Goal: Information Seeking & Learning: Learn about a topic

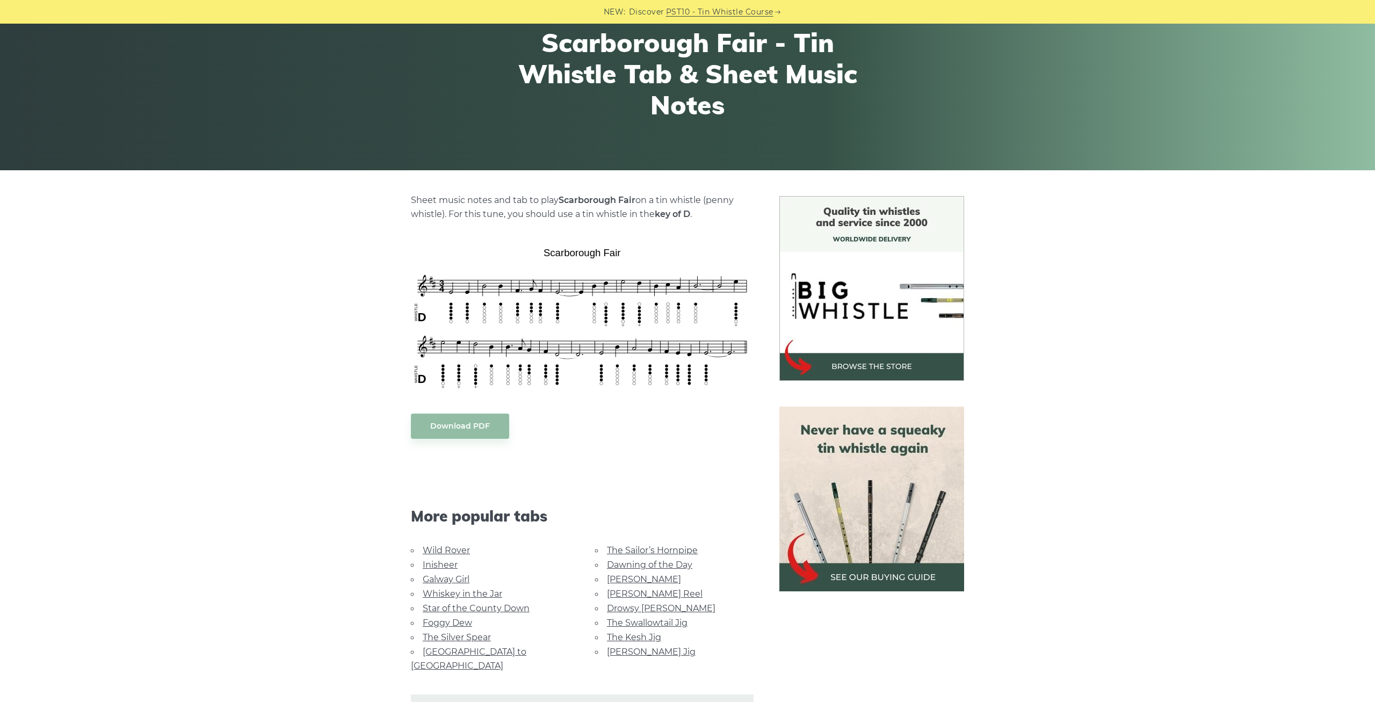
scroll to position [110, 0]
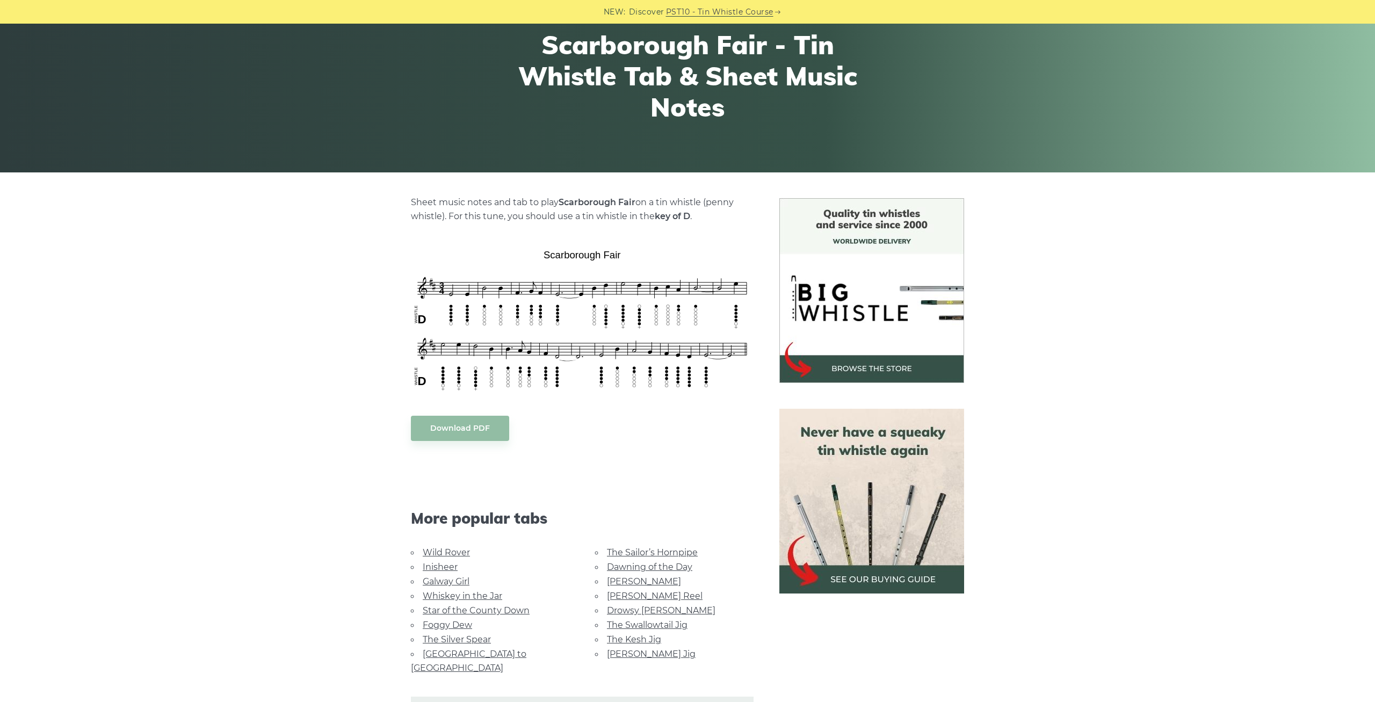
click at [470, 653] on link "Rocky Road to Dublin" at bounding box center [468, 661] width 115 height 24
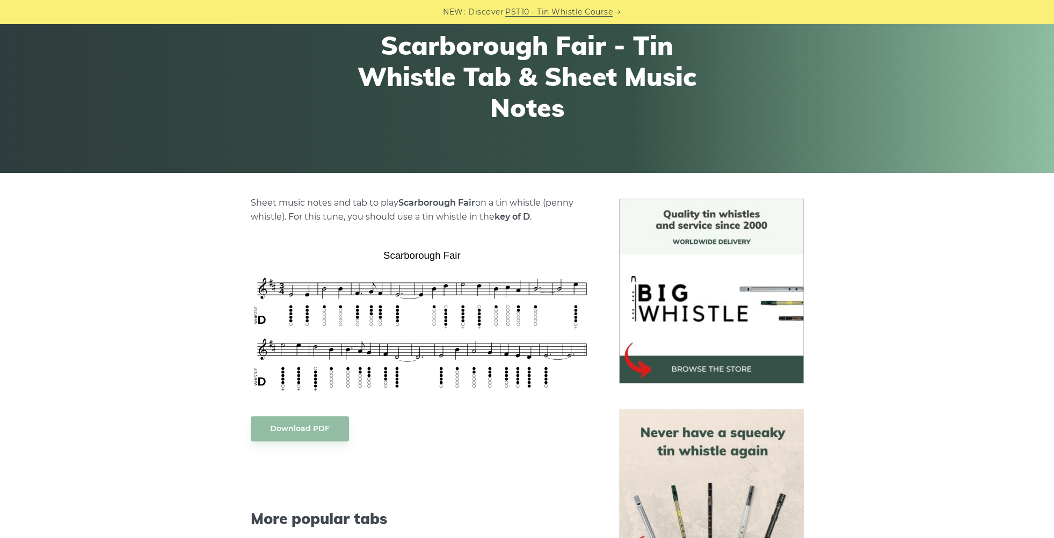
scroll to position [465, 0]
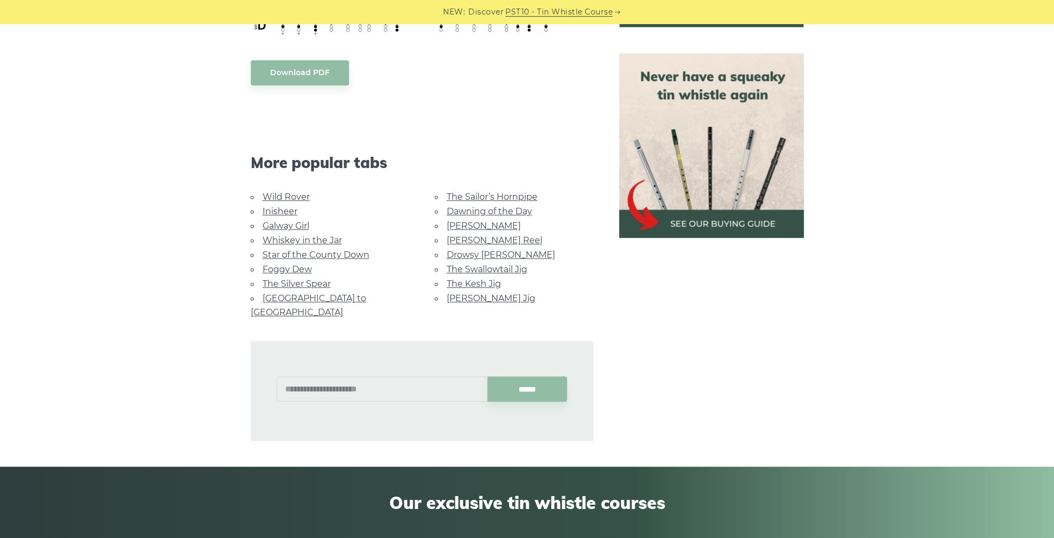
click at [288, 226] on link "Galway Girl" at bounding box center [286, 226] width 47 height 10
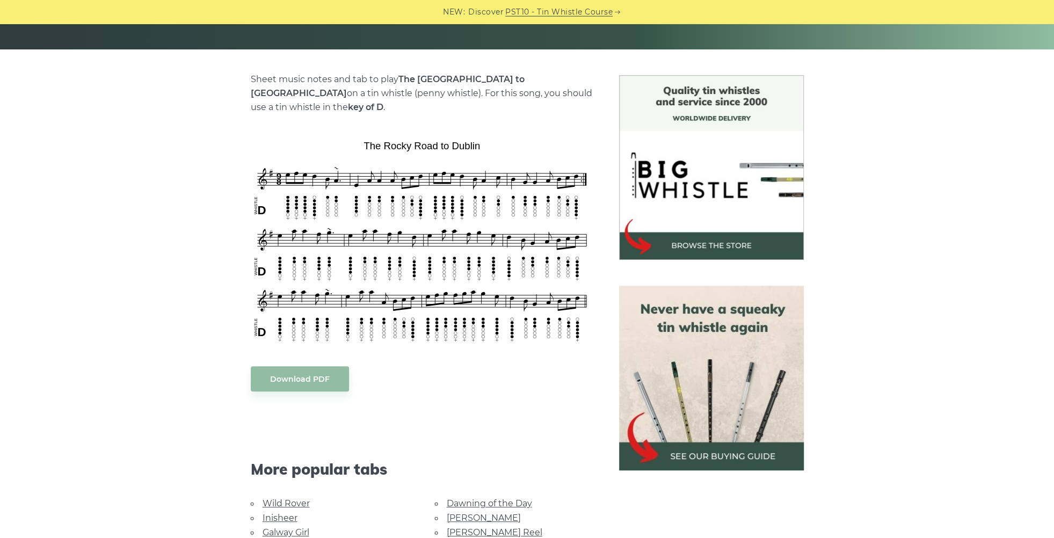
scroll to position [237, 0]
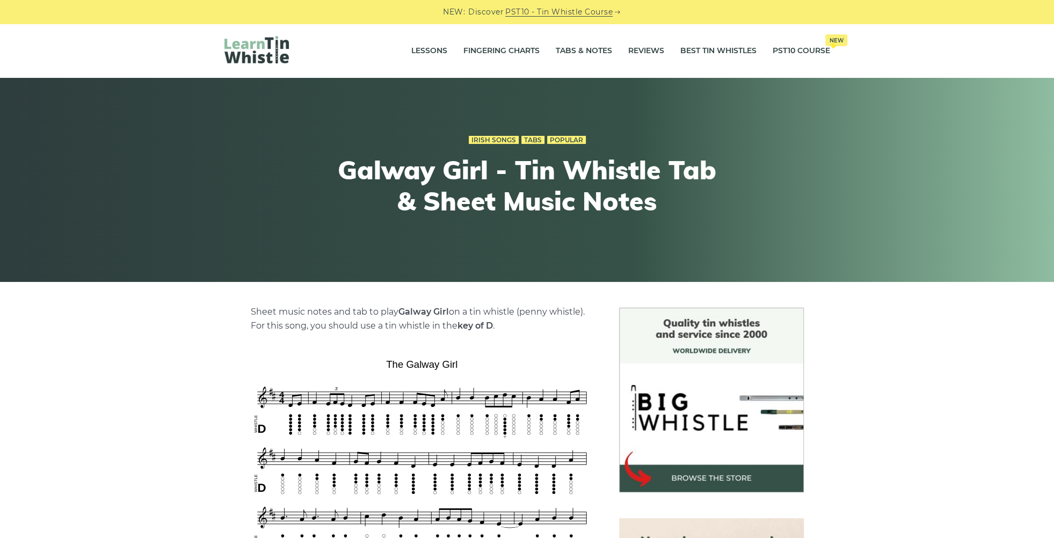
scroll to position [178, 0]
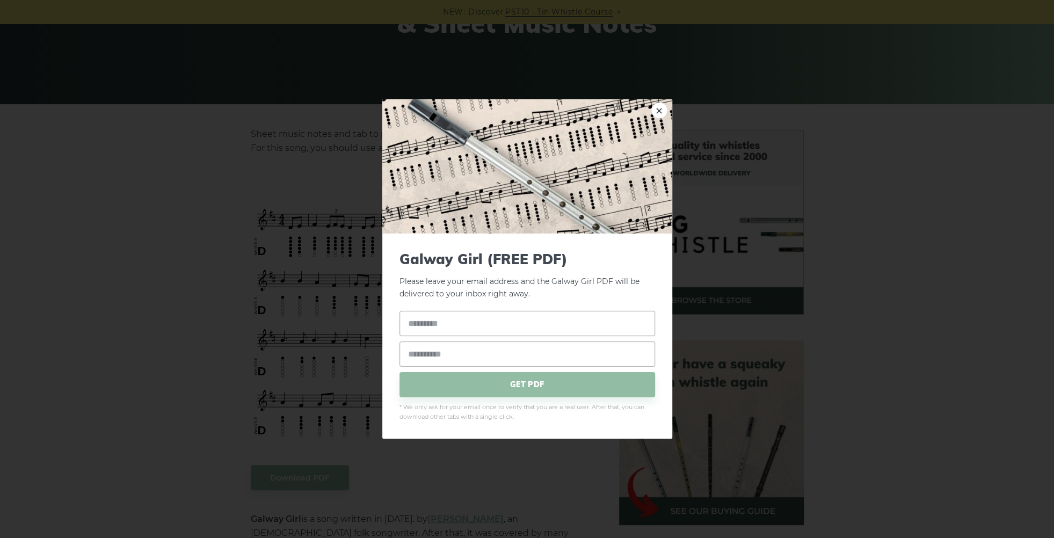
click at [218, 280] on div "× Galway Girl (FREE PDF) Please leave your email address and the Galway Girl PD…" at bounding box center [527, 269] width 1054 height 538
click at [122, 293] on div "× Galway Girl (FREE PDF) Please leave your email address and the Galway Girl PD…" at bounding box center [527, 269] width 1054 height 538
click at [659, 112] on link "×" at bounding box center [659, 111] width 16 height 16
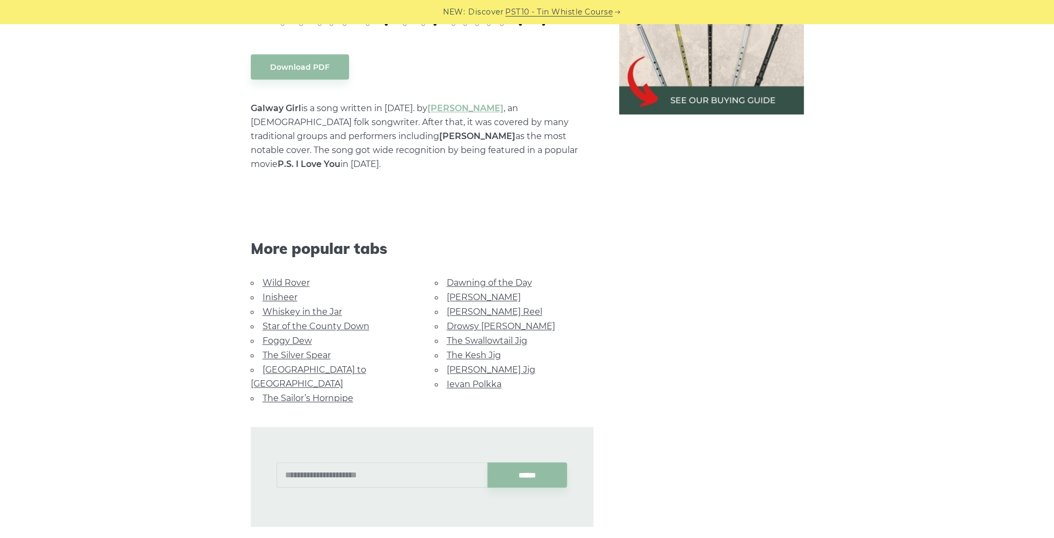
scroll to position [593, 0]
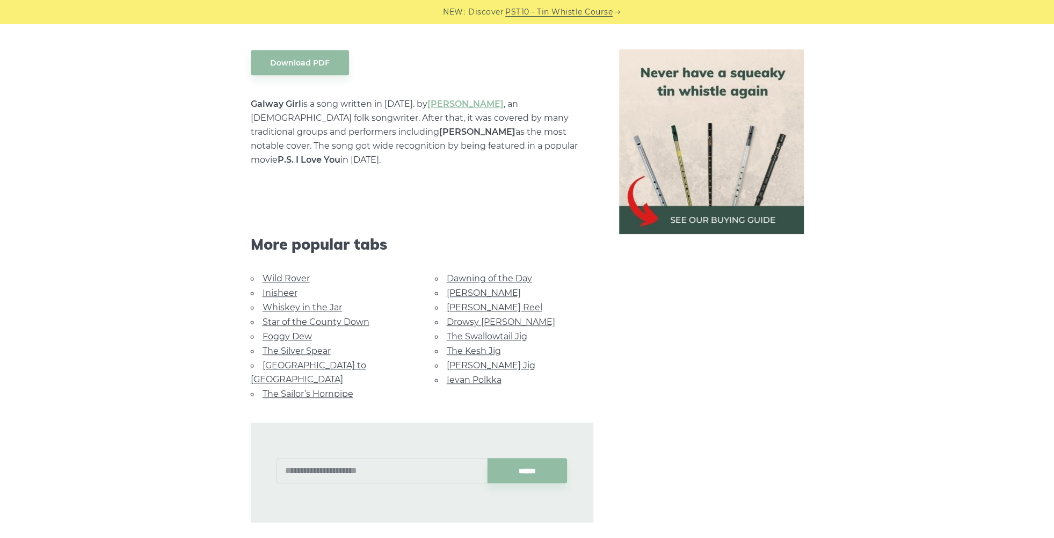
click at [474, 375] on link "Ievan Polkka" at bounding box center [474, 380] width 55 height 10
click at [294, 273] on link "Wild Rover" at bounding box center [286, 278] width 47 height 10
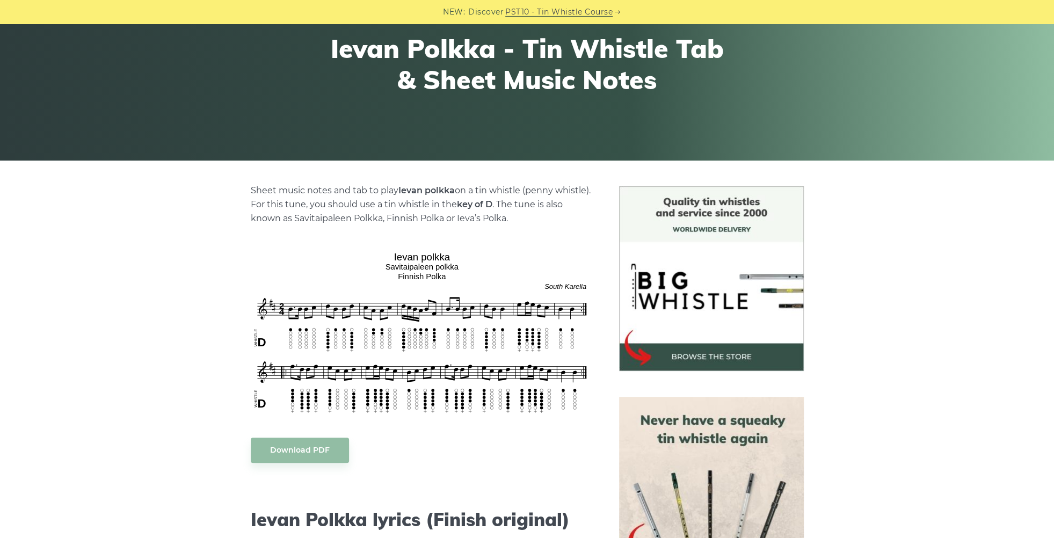
scroll to position [237, 0]
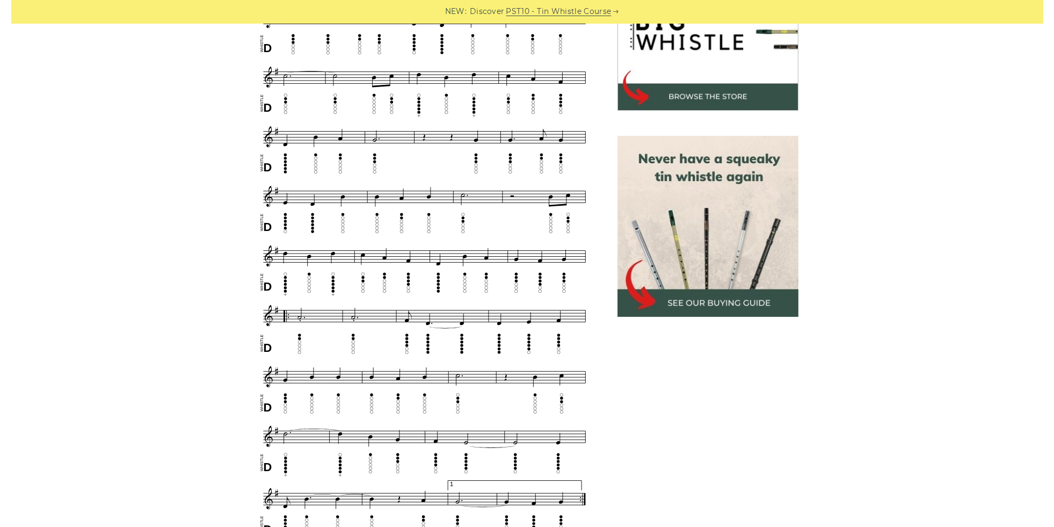
scroll to position [415, 0]
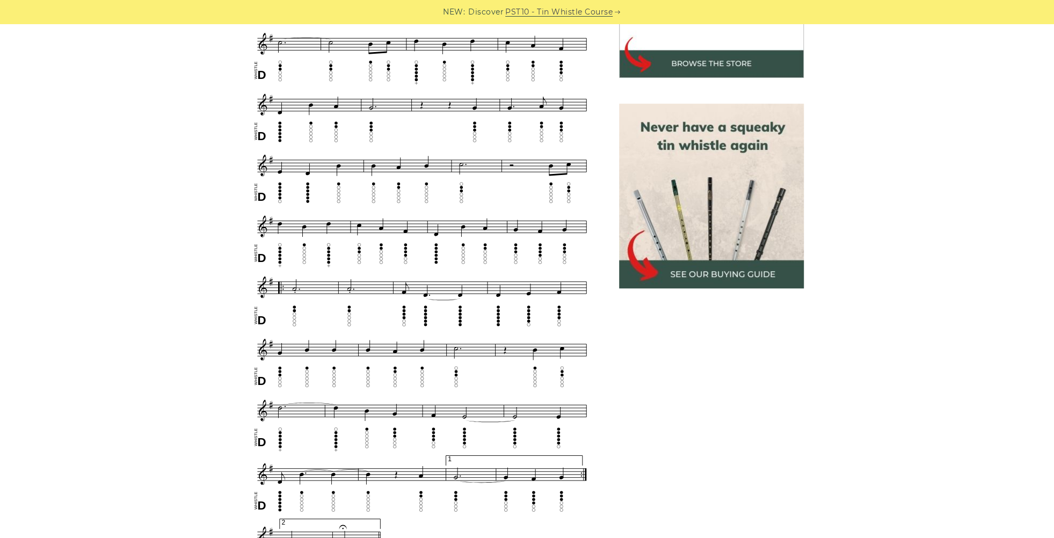
click at [140, 290] on div "Sheet music (notes) and tab to play Wild Rover on a tin whistle ([PERSON_NAME] …" at bounding box center [527, 437] width 1054 height 1088
